Goal: Information Seeking & Learning: Learn about a topic

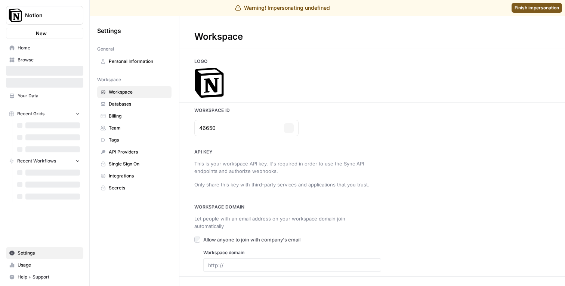
type input "[DOMAIN_NAME]"
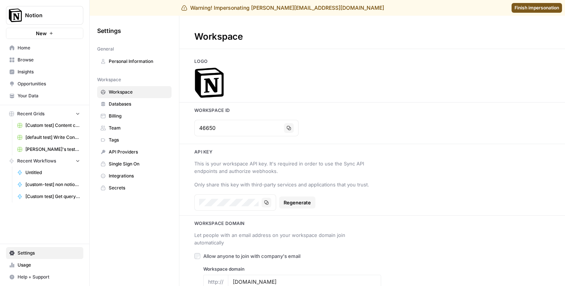
click at [41, 73] on span "Insights" at bounding box center [49, 71] width 62 height 7
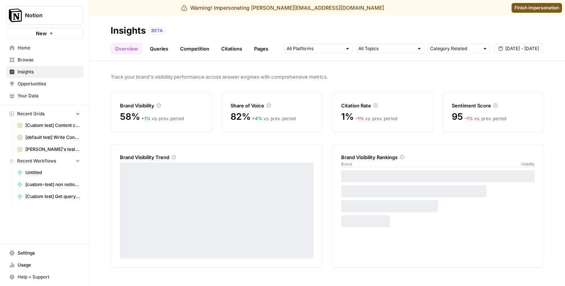
click at [268, 45] on link "Pages" at bounding box center [261, 49] width 23 height 12
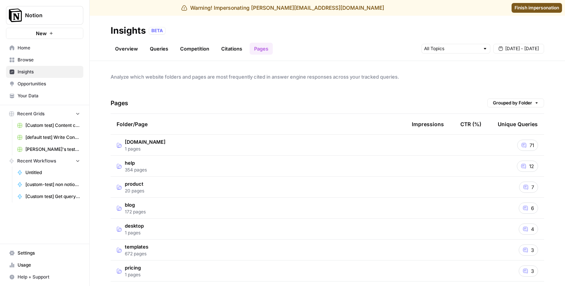
click at [498, 103] on span "Grouped by Folder" at bounding box center [512, 102] width 39 height 7
click at [500, 128] on span "Show all Pages" at bounding box center [515, 129] width 43 height 7
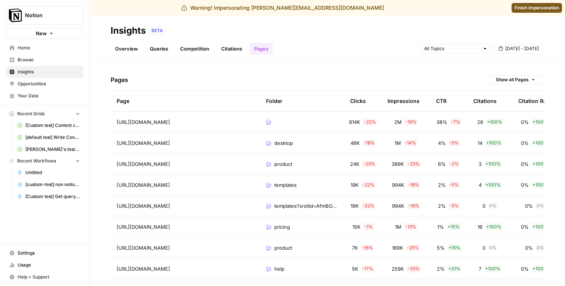
scroll to position [14, 0]
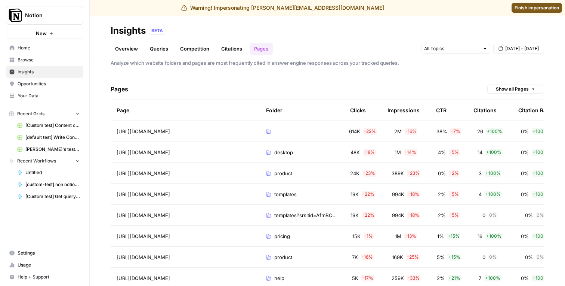
click at [509, 92] on span "Show all Pages" at bounding box center [512, 89] width 33 height 7
click at [506, 102] on span "Grouped by Folder" at bounding box center [515, 104] width 43 height 7
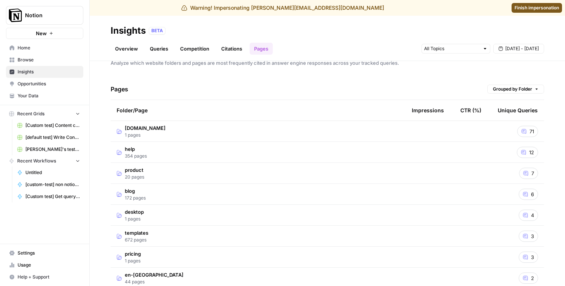
scroll to position [0, 0]
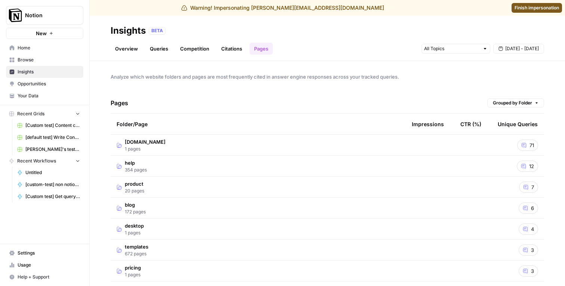
click at [510, 101] on span "Grouped by Folder" at bounding box center [512, 102] width 39 height 7
click at [504, 128] on span "Show all Pages" at bounding box center [515, 129] width 43 height 7
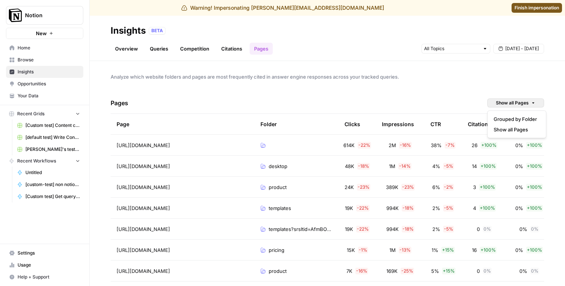
click at [510, 100] on span "Show all Pages" at bounding box center [512, 102] width 33 height 7
click at [504, 119] on span "Grouped by Folder" at bounding box center [515, 118] width 43 height 7
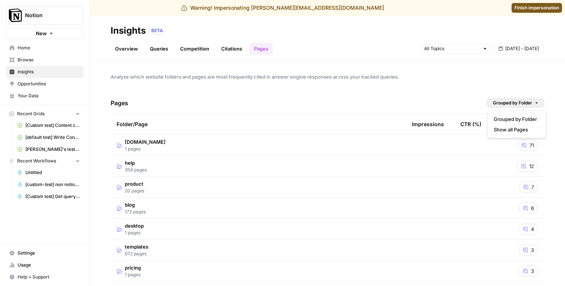
click at [503, 104] on span "Grouped by Folder" at bounding box center [512, 102] width 39 height 7
click at [503, 129] on span "Show all Pages" at bounding box center [515, 129] width 43 height 7
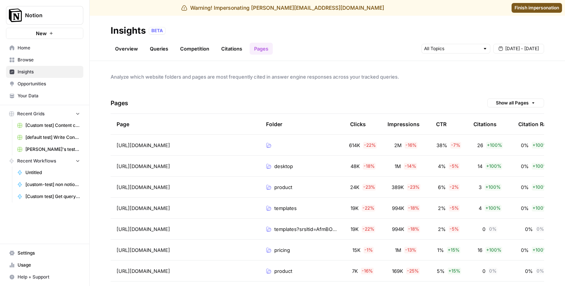
click at [509, 108] on div "Pages Show all Pages" at bounding box center [328, 102] width 434 height 21
click at [509, 105] on span "Show all Pages" at bounding box center [512, 102] width 33 height 7
click at [506, 117] on span "Grouped by Folder" at bounding box center [515, 118] width 43 height 7
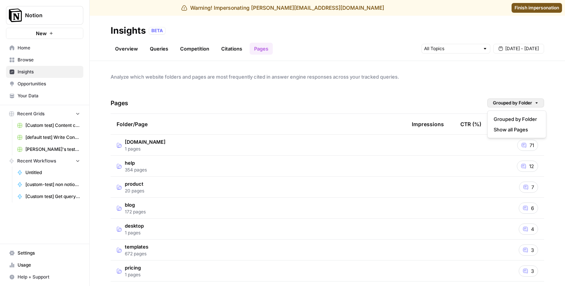
click at [504, 107] on button "Grouped by Folder" at bounding box center [515, 102] width 57 height 9
click at [474, 95] on div "Pages Grouped by Folder" at bounding box center [328, 102] width 434 height 21
click at [497, 99] on button "Grouped by Folder" at bounding box center [515, 102] width 57 height 9
click at [499, 126] on span "Show all Pages" at bounding box center [515, 129] width 43 height 7
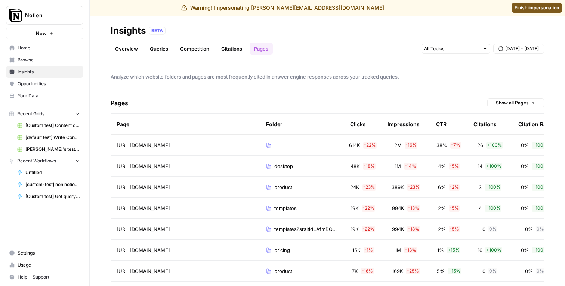
click at [500, 102] on span "Show all Pages" at bounding box center [512, 102] width 33 height 7
click at [500, 119] on span "Grouped by Folder" at bounding box center [515, 118] width 43 height 7
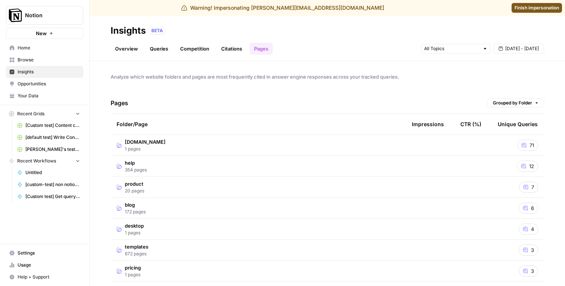
click at [459, 90] on div "Analyze which website folders and pages are most frequently cited in answer eng…" at bounding box center [327, 173] width 475 height 225
click at [422, 65] on div "Analyze which website folders and pages are most frequently cited in answer eng…" at bounding box center [327, 173] width 475 height 225
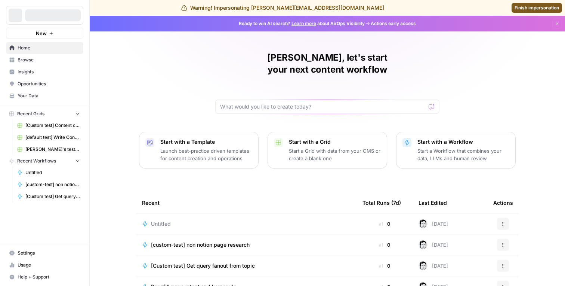
click at [524, 4] on span "Finish impersonation" at bounding box center [537, 7] width 44 height 7
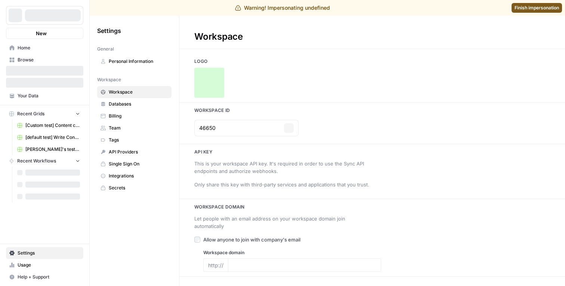
type input "[DOMAIN_NAME]"
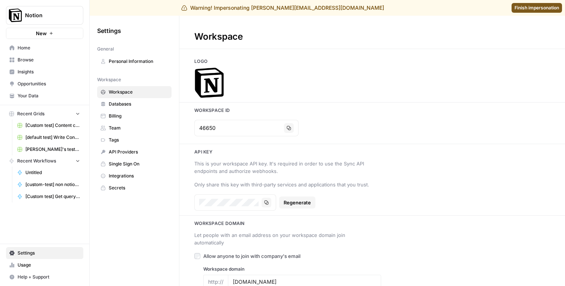
click at [32, 70] on span "Insights" at bounding box center [49, 71] width 62 height 7
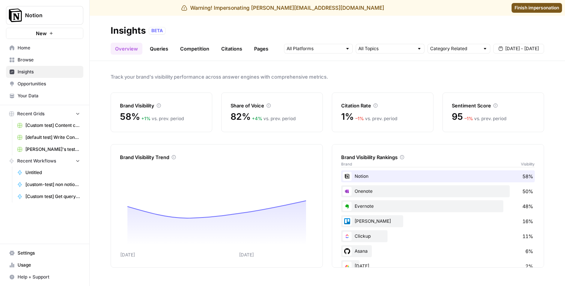
click at [253, 50] on link "Pages" at bounding box center [261, 49] width 23 height 12
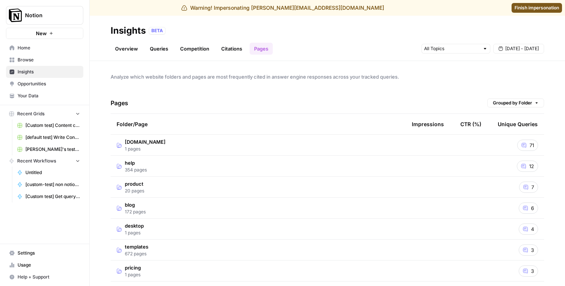
scroll to position [19, 0]
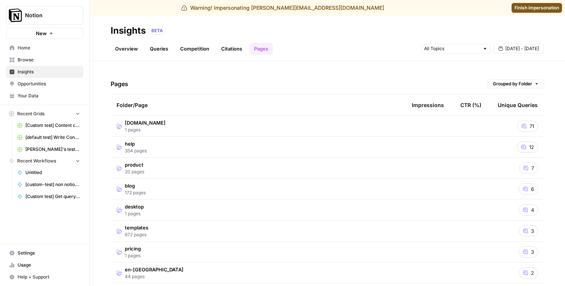
click at [491, 87] on button "Grouped by Folder" at bounding box center [515, 83] width 57 height 9
click at [499, 105] on button "Show all Pages" at bounding box center [517, 110] width 52 height 10
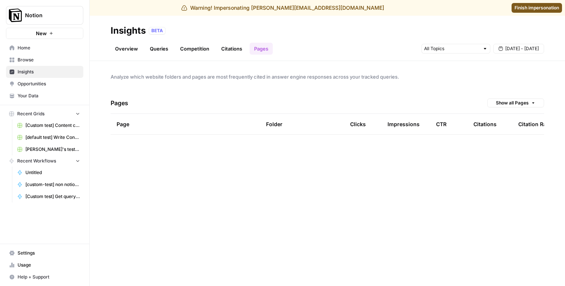
scroll to position [0, 0]
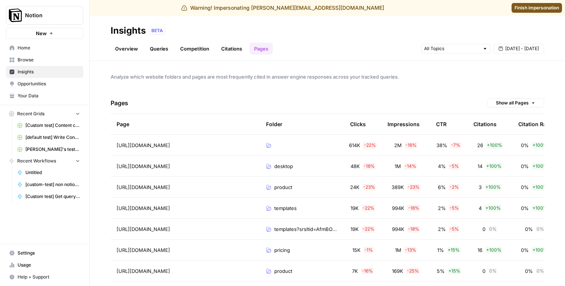
click at [400, 123] on div "Impressions" at bounding box center [404, 124] width 32 height 21
click at [361, 123] on div "Clicks" at bounding box center [358, 124] width 16 height 21
click at [525, 10] on span "Finish impersonation" at bounding box center [537, 7] width 44 height 7
